Goal: Information Seeking & Learning: Learn about a topic

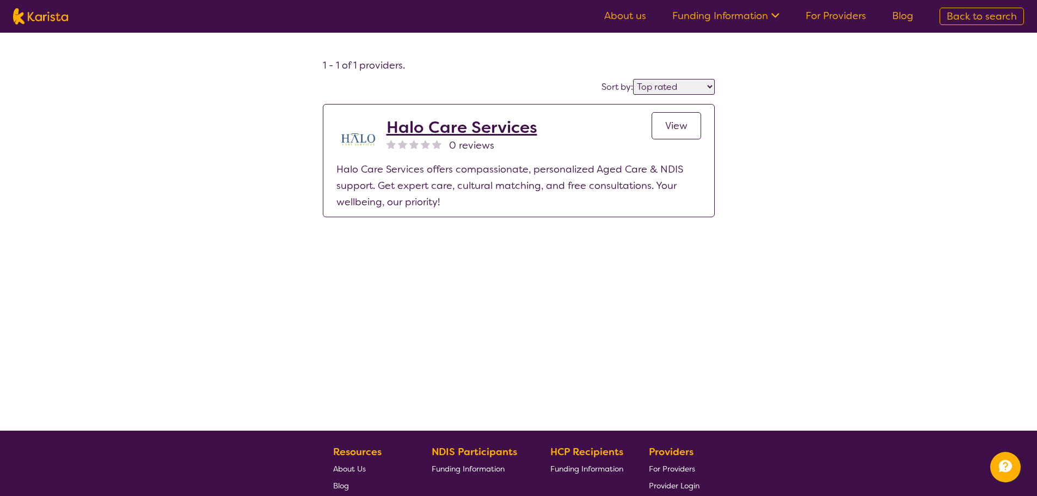
select select "by_score"
click at [40, 12] on img at bounding box center [40, 16] width 55 height 16
select select "Psychology"
select select "AD"
select select "NDIS"
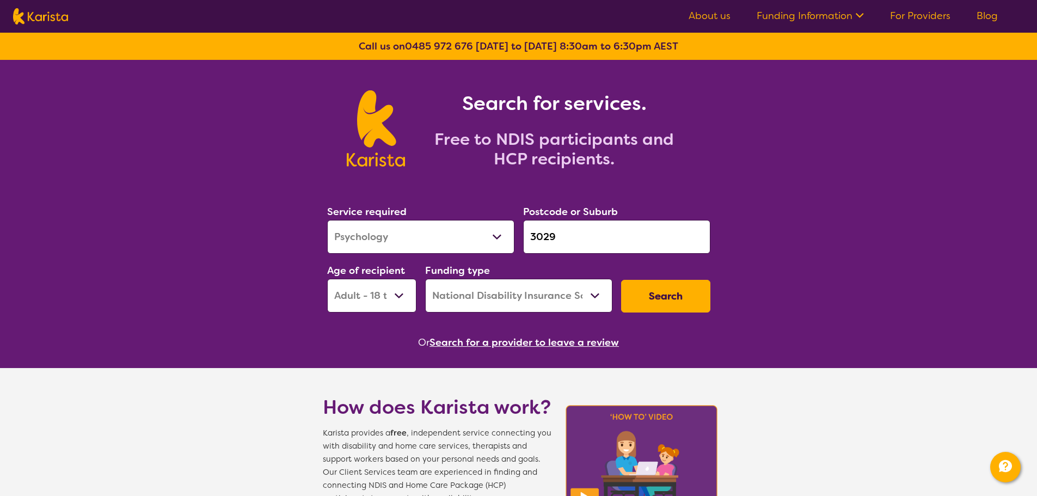
click at [543, 340] on button "Search for a provider to leave a review" at bounding box center [524, 342] width 189 height 16
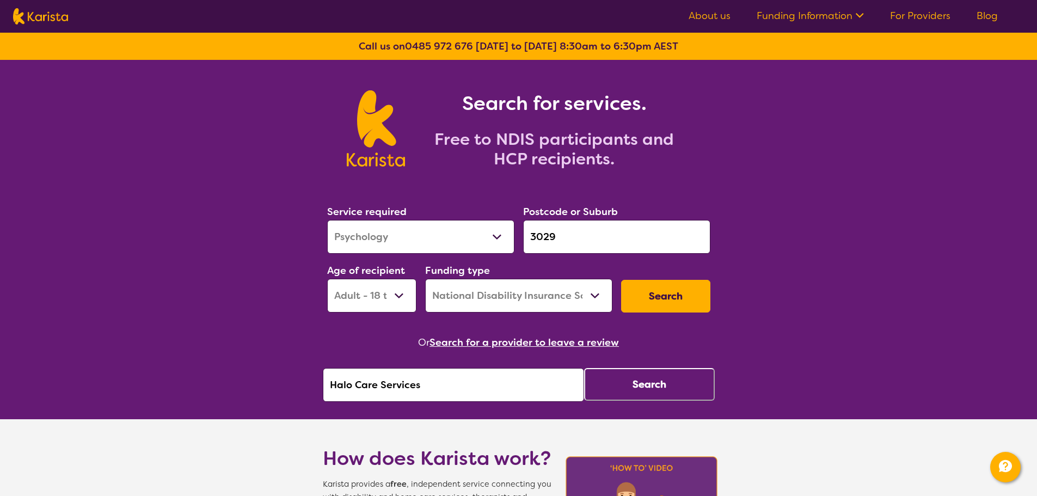
drag, startPoint x: 508, startPoint y: 389, endPoint x: 133, endPoint y: 453, distance: 380.7
type input "j"
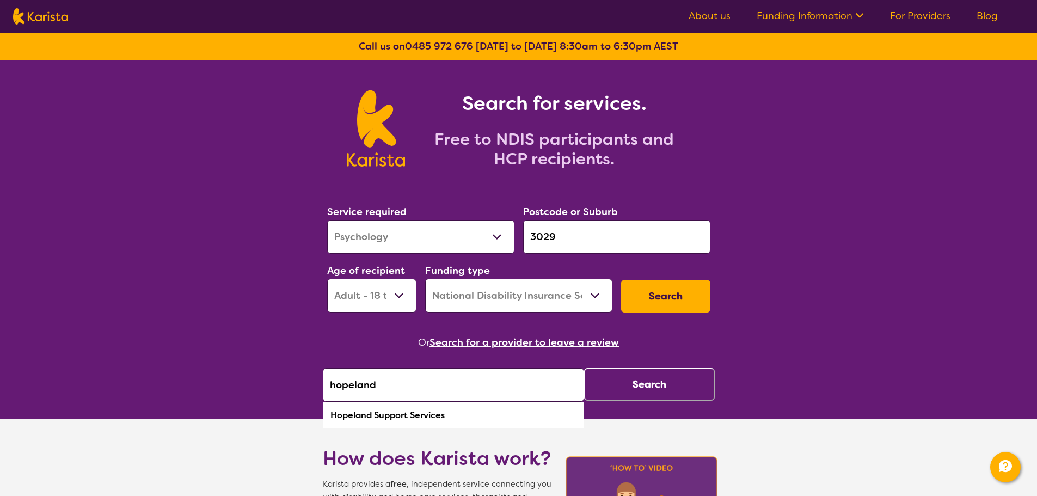
drag, startPoint x: 359, startPoint y: 408, endPoint x: 379, endPoint y: 388, distance: 28.5
click at [361, 405] on div "Hopeland Support Services" at bounding box center [453, 415] width 250 height 21
type input "Hopeland Support Services"
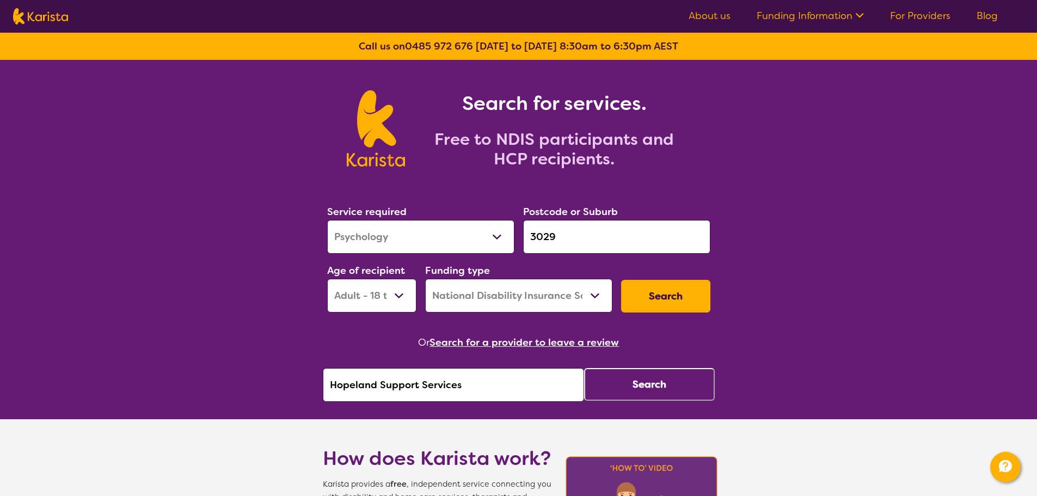
click at [677, 379] on button "Search" at bounding box center [649, 384] width 131 height 33
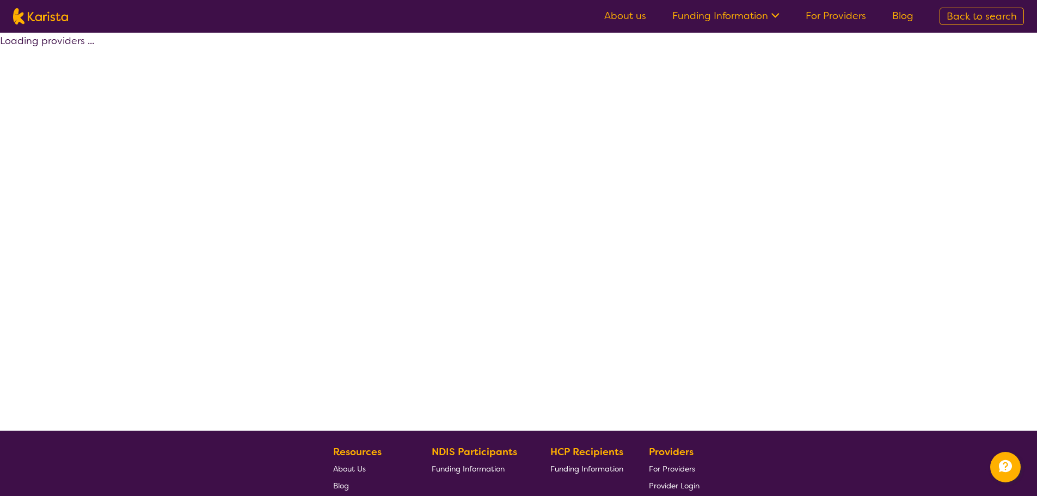
select select "by_score"
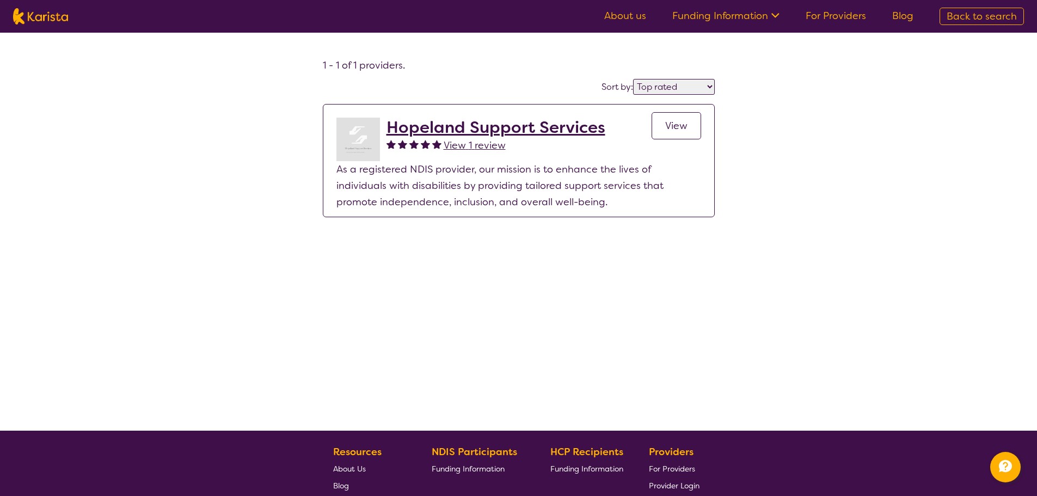
click at [682, 127] on span "View" at bounding box center [676, 125] width 22 height 13
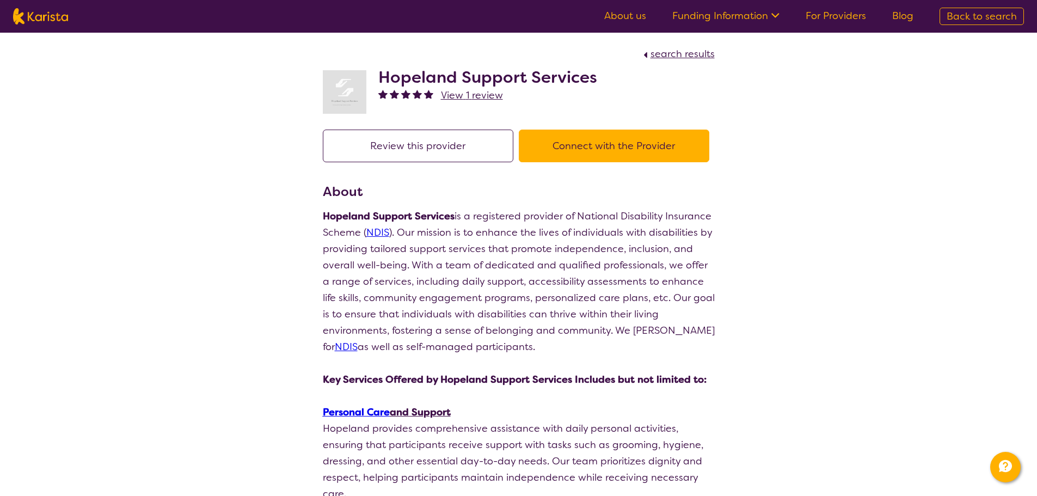
click at [51, 22] on img at bounding box center [40, 16] width 55 height 16
select select "Psychology"
select select "AD"
select select "NDIS"
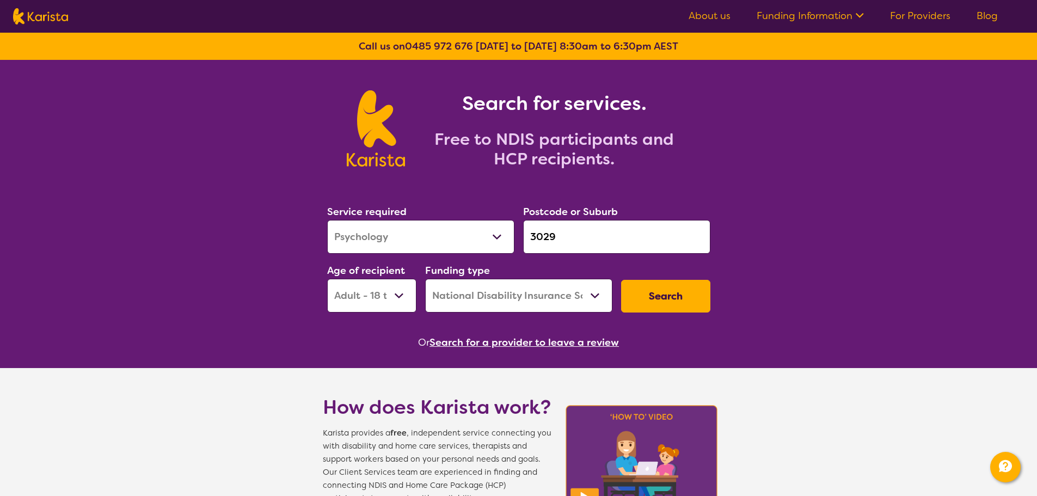
click at [450, 234] on select "Allied Health Assistant Assessment ([MEDICAL_DATA] or [MEDICAL_DATA]) Behaviour…" at bounding box center [420, 237] width 187 height 34
select select "Support worker"
click at [327, 220] on select "Allied Health Assistant Assessment ([MEDICAL_DATA] or [MEDICAL_DATA]) Behaviour…" at bounding box center [420, 237] width 187 height 34
click at [567, 237] on input "3029" at bounding box center [616, 237] width 187 height 34
drag, startPoint x: 569, startPoint y: 235, endPoint x: 417, endPoint y: 272, distance: 156.9
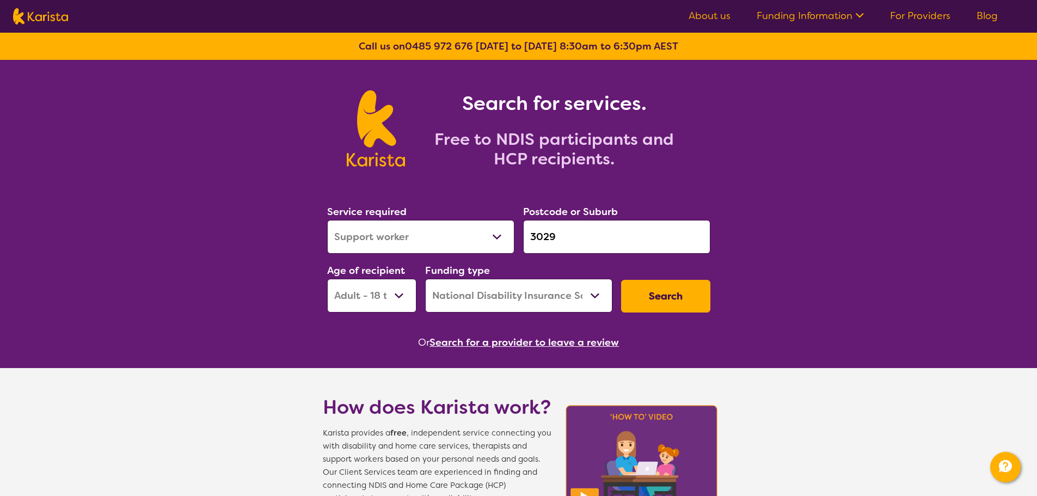
click at [417, 272] on div "Service required Allied Health Assistant Assessment ([MEDICAL_DATA] or [MEDICAL…" at bounding box center [519, 258] width 392 height 118
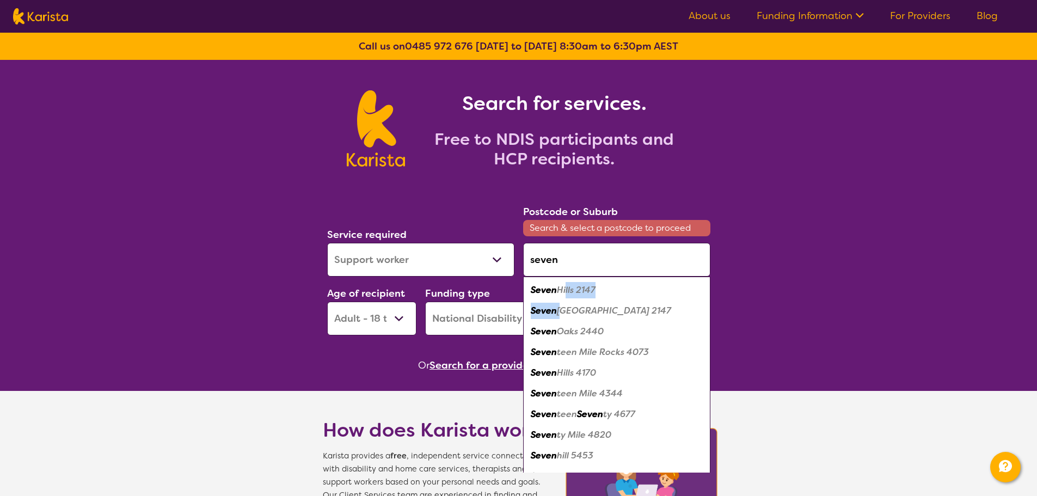
drag, startPoint x: 561, startPoint y: 309, endPoint x: 564, endPoint y: 298, distance: 11.8
click at [564, 298] on ul "[GEOGRAPHIC_DATA] [GEOGRAPHIC_DATA] 2440 [GEOGRAPHIC_DATA] [GEOGRAPHIC_DATA] 41…" at bounding box center [616, 383] width 187 height 213
click at [572, 290] on em "Hills 2147" at bounding box center [576, 289] width 39 height 11
type input "2147"
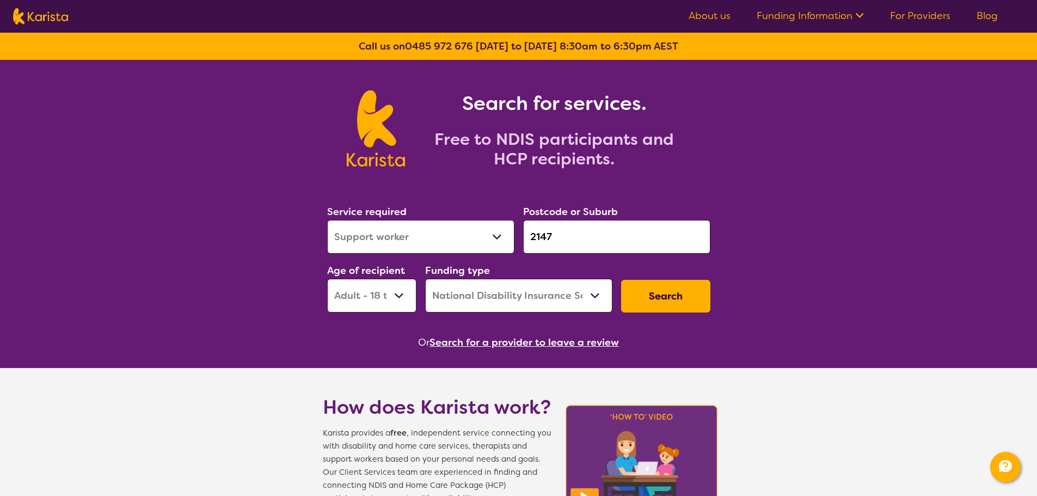
click at [671, 293] on button "Search" at bounding box center [665, 296] width 89 height 33
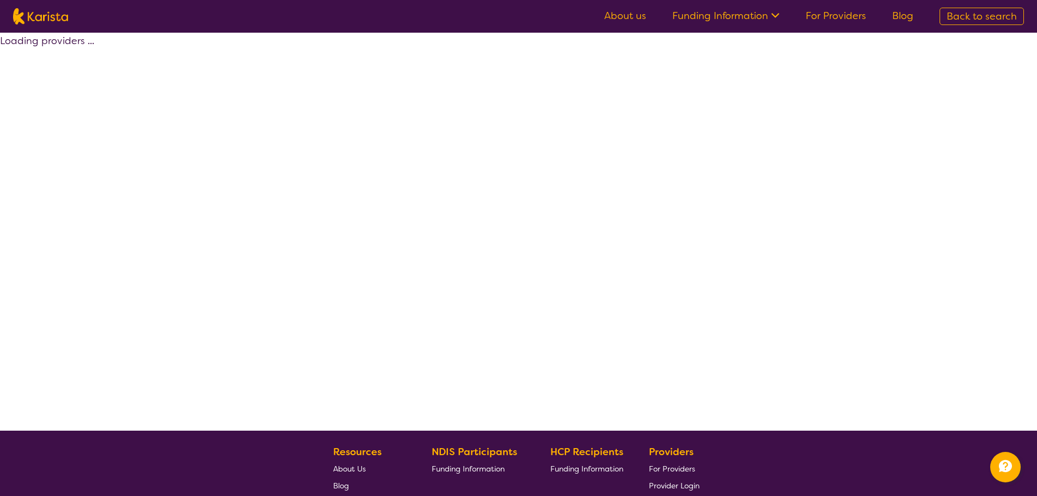
select select "by_score"
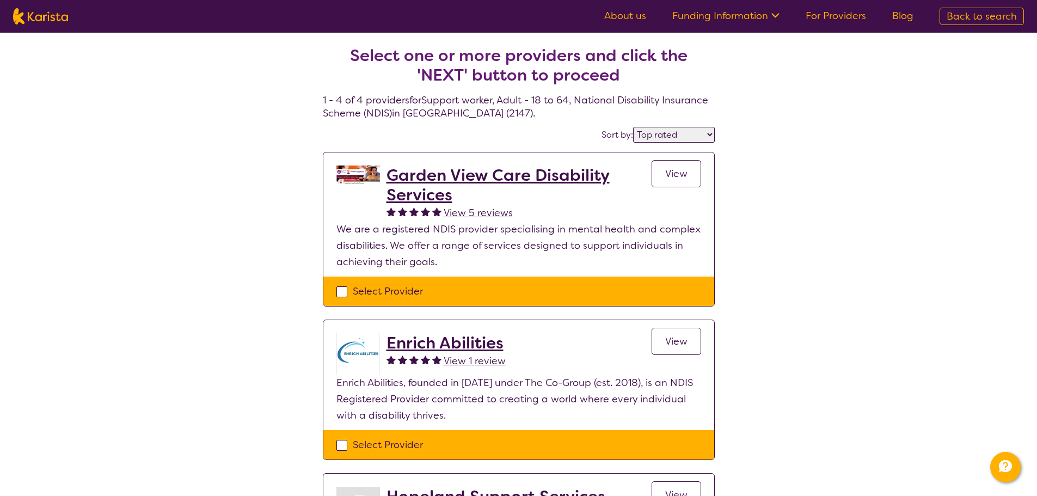
select select "Support worker"
select select "AD"
select select "NDIS"
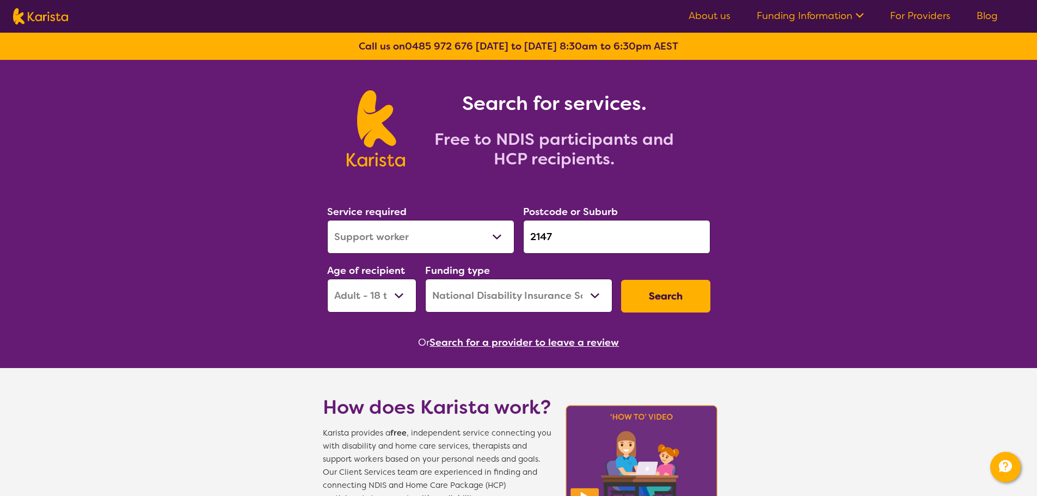
click at [570, 228] on input "2147" at bounding box center [616, 237] width 187 height 34
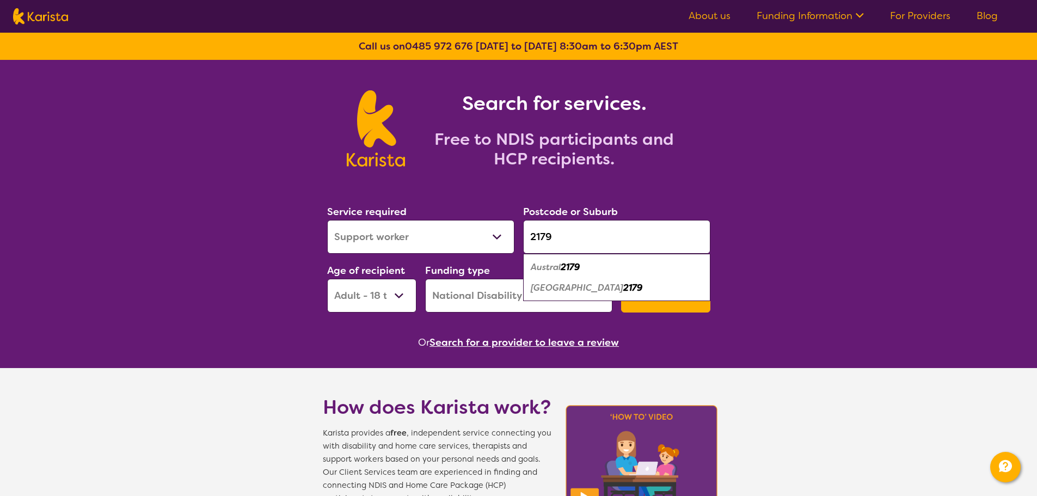
type input "2179"
drag, startPoint x: 574, startPoint y: 269, endPoint x: 604, endPoint y: 262, distance: 30.9
click at [574, 269] on em "2179" at bounding box center [570, 266] width 19 height 11
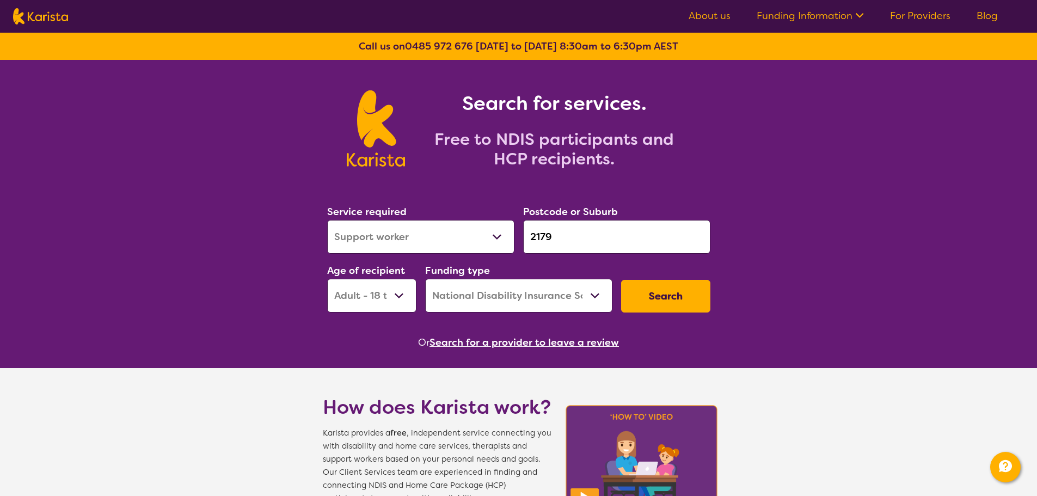
click at [671, 296] on button "Search" at bounding box center [665, 296] width 89 height 33
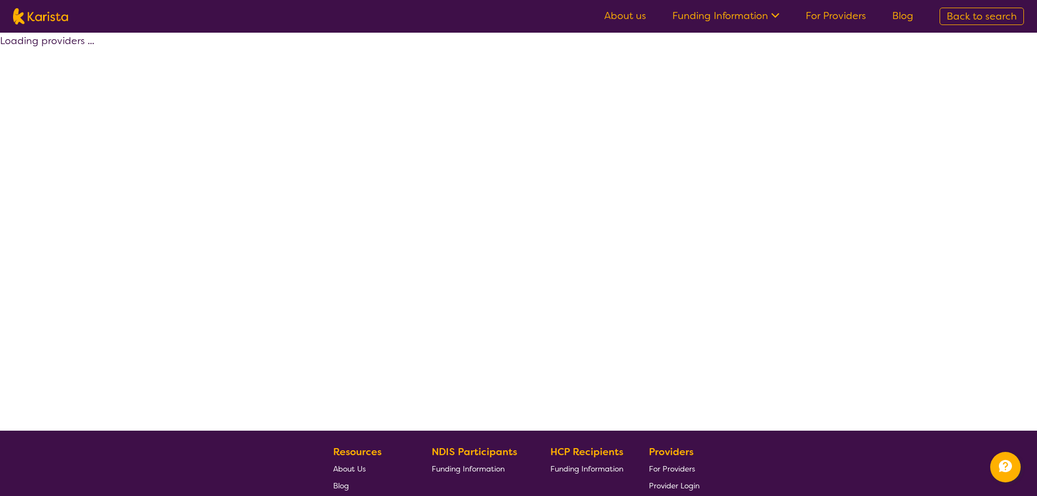
select select "by_score"
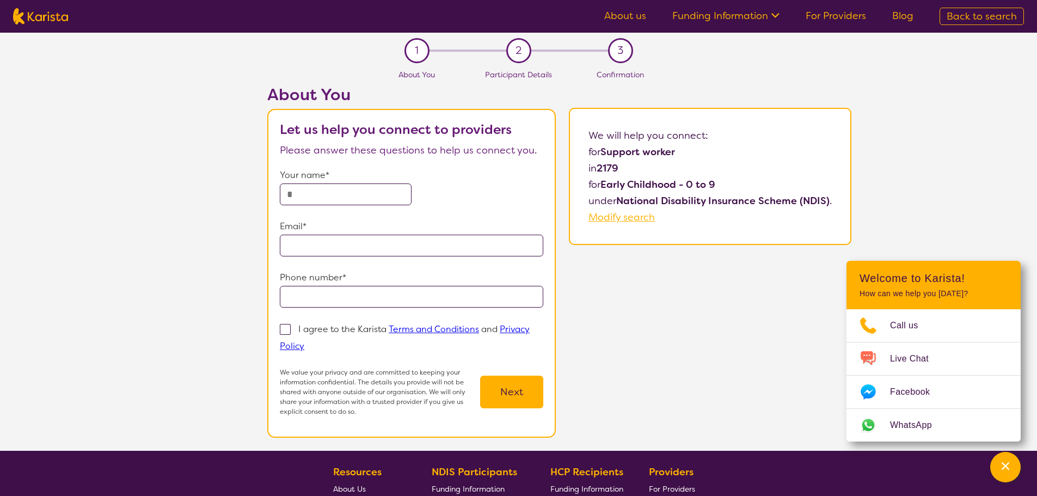
click at [612, 11] on link "About us" at bounding box center [625, 15] width 42 height 13
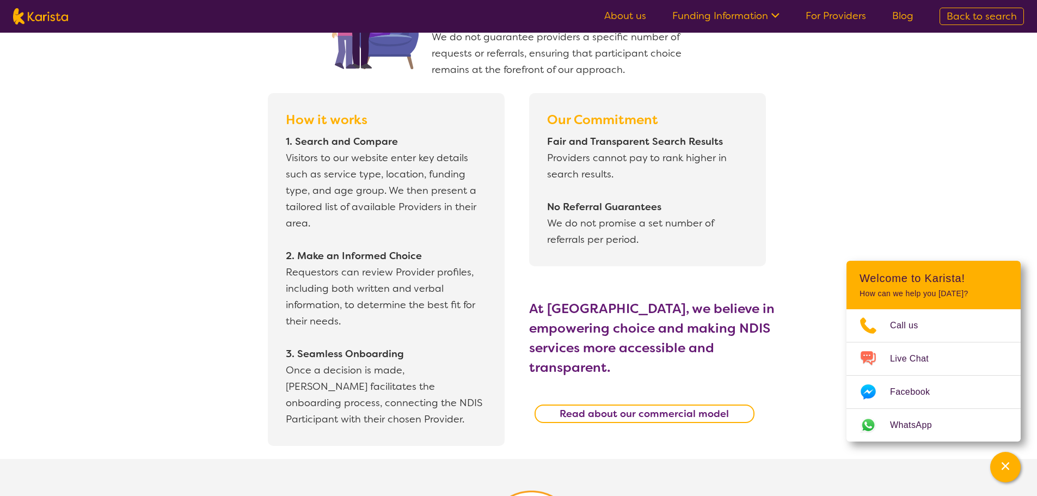
scroll to position [909, 0]
click at [624, 409] on b "Read about our commercial model" at bounding box center [644, 415] width 169 height 13
